Goal: Information Seeking & Learning: Learn about a topic

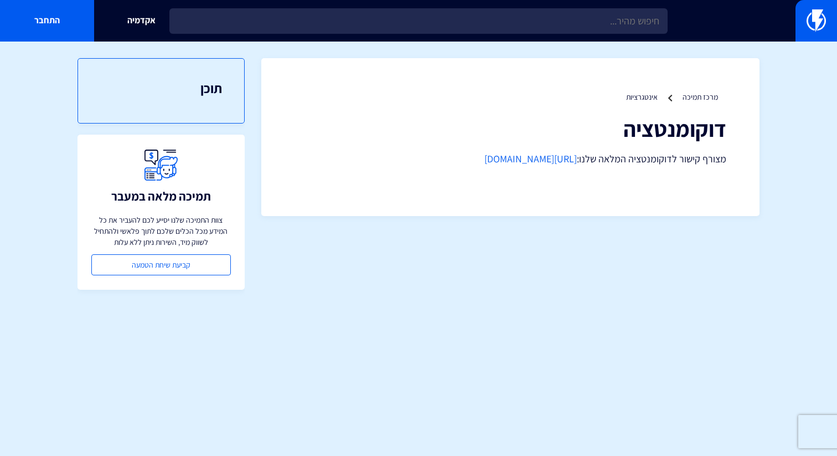
click at [520, 159] on link "[URL][DOMAIN_NAME]" at bounding box center [531, 158] width 92 height 13
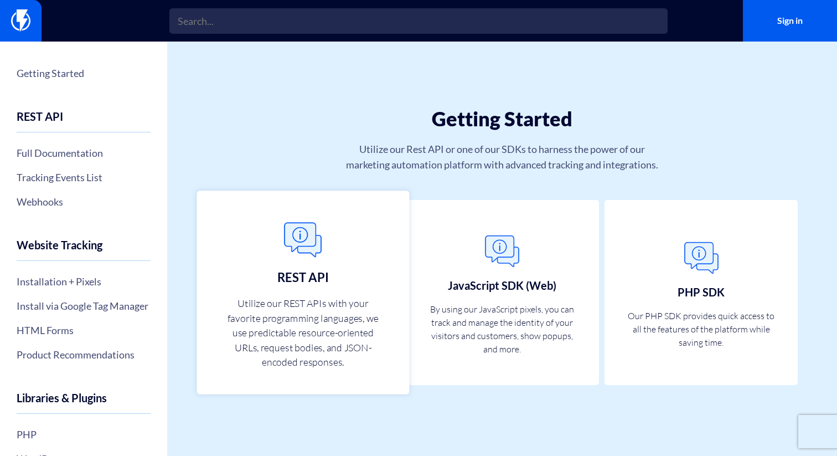
click at [348, 274] on link "REST API Utilize our REST APIs with your favorite programming languages, we use…" at bounding box center [303, 292] width 213 height 204
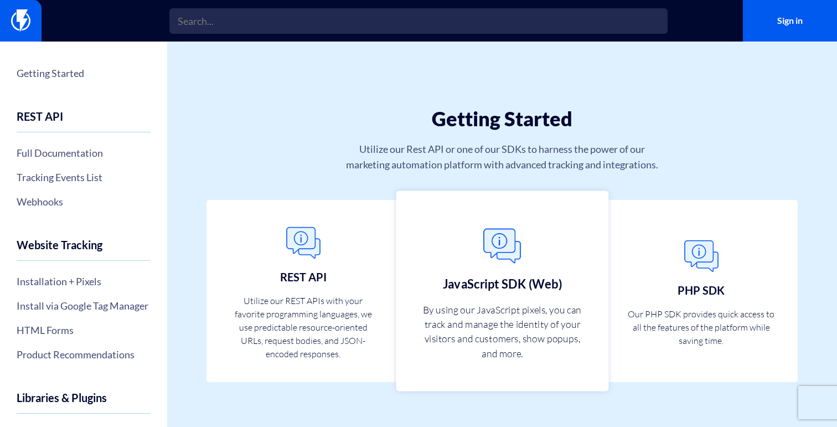
click at [588, 270] on link "JavaScript SDK (Web) By using our JavaScript pixels, you can track and manage t…" at bounding box center [502, 290] width 213 height 200
